Goal: Task Accomplishment & Management: Manage account settings

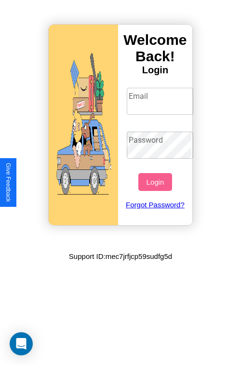
click at [161, 101] on input "Email" at bounding box center [160, 101] width 67 height 27
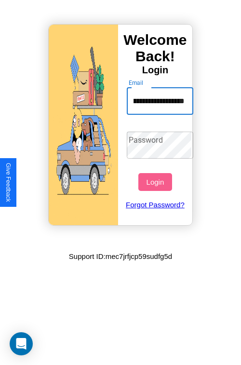
scroll to position [0, 43]
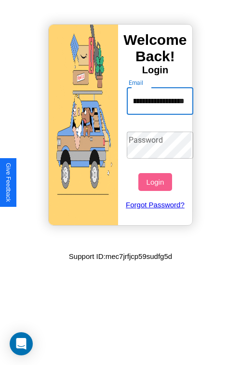
type input "**********"
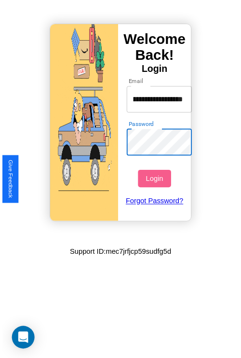
scroll to position [0, 0]
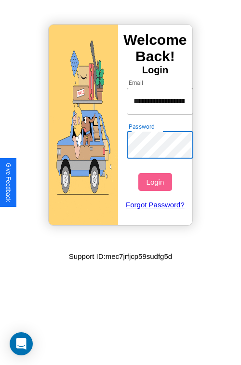
click at [156, 182] on button "Login" at bounding box center [154, 182] width 33 height 18
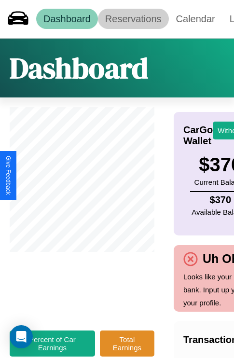
click at [133, 19] on link "Reservations" at bounding box center [133, 19] width 71 height 20
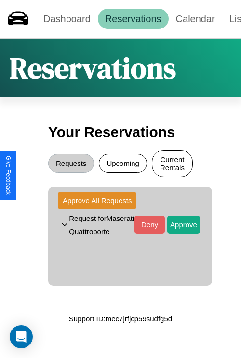
click at [172, 164] on button "Current Rentals" at bounding box center [172, 163] width 41 height 27
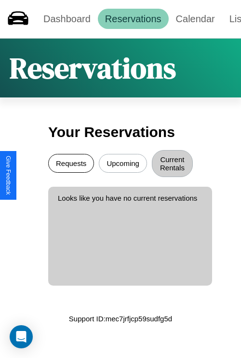
click at [71, 164] on button "Requests" at bounding box center [71, 163] width 46 height 19
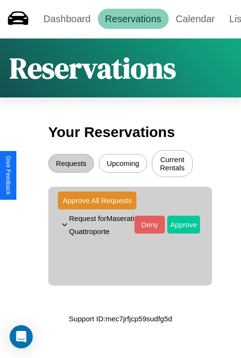
click at [176, 232] on button "Approve" at bounding box center [183, 224] width 33 height 18
